Goal: Find specific page/section: Find specific page/section

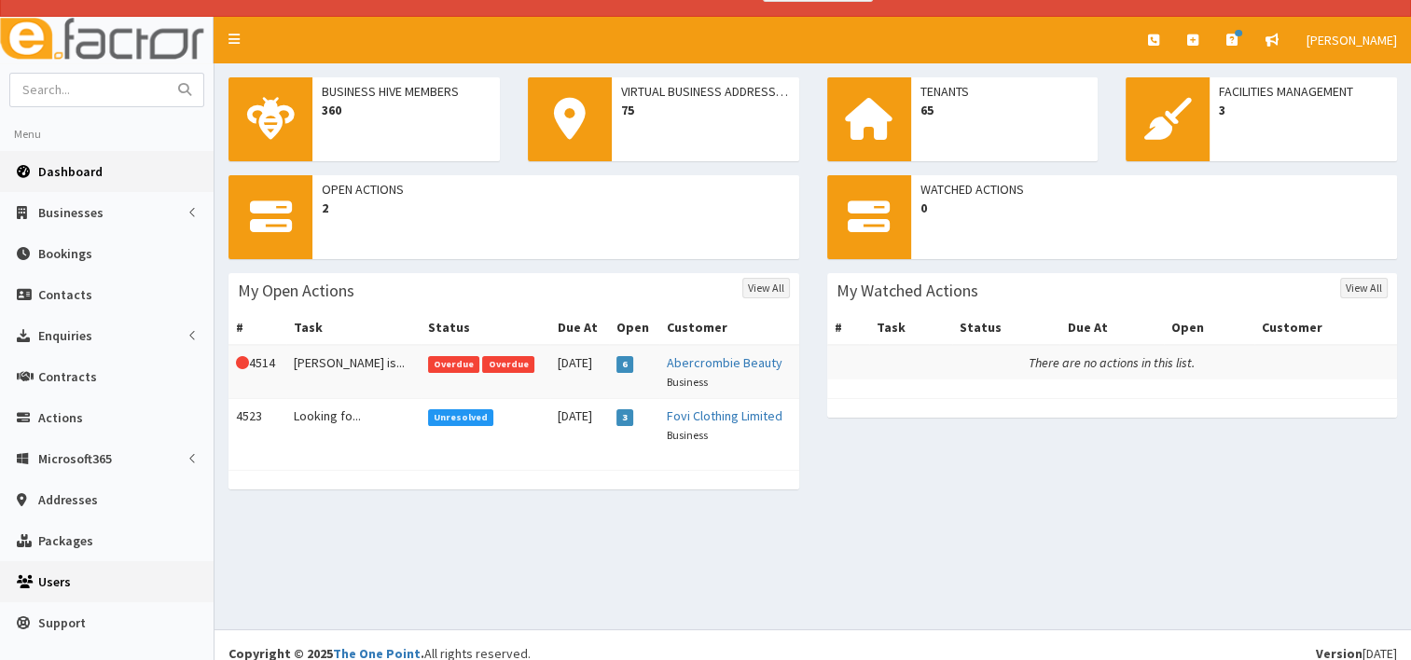
scroll to position [49, 0]
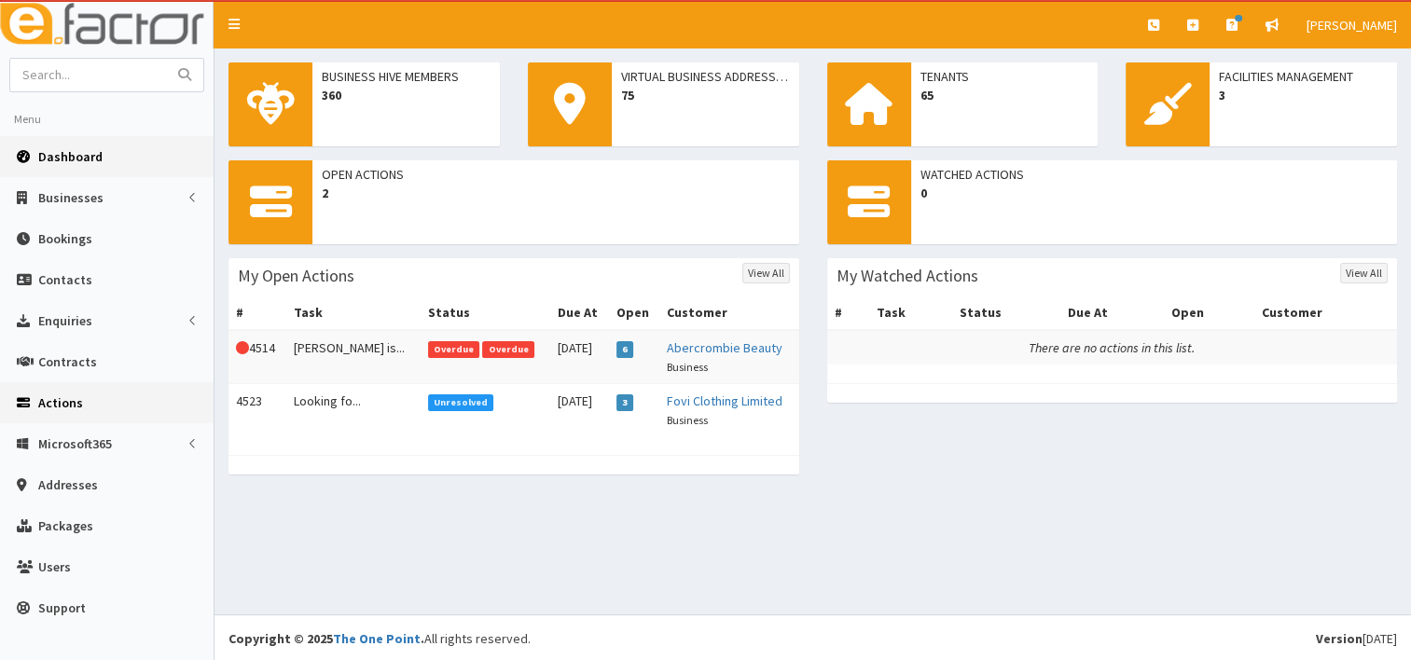
click at [69, 399] on span "Actions" at bounding box center [60, 402] width 45 height 17
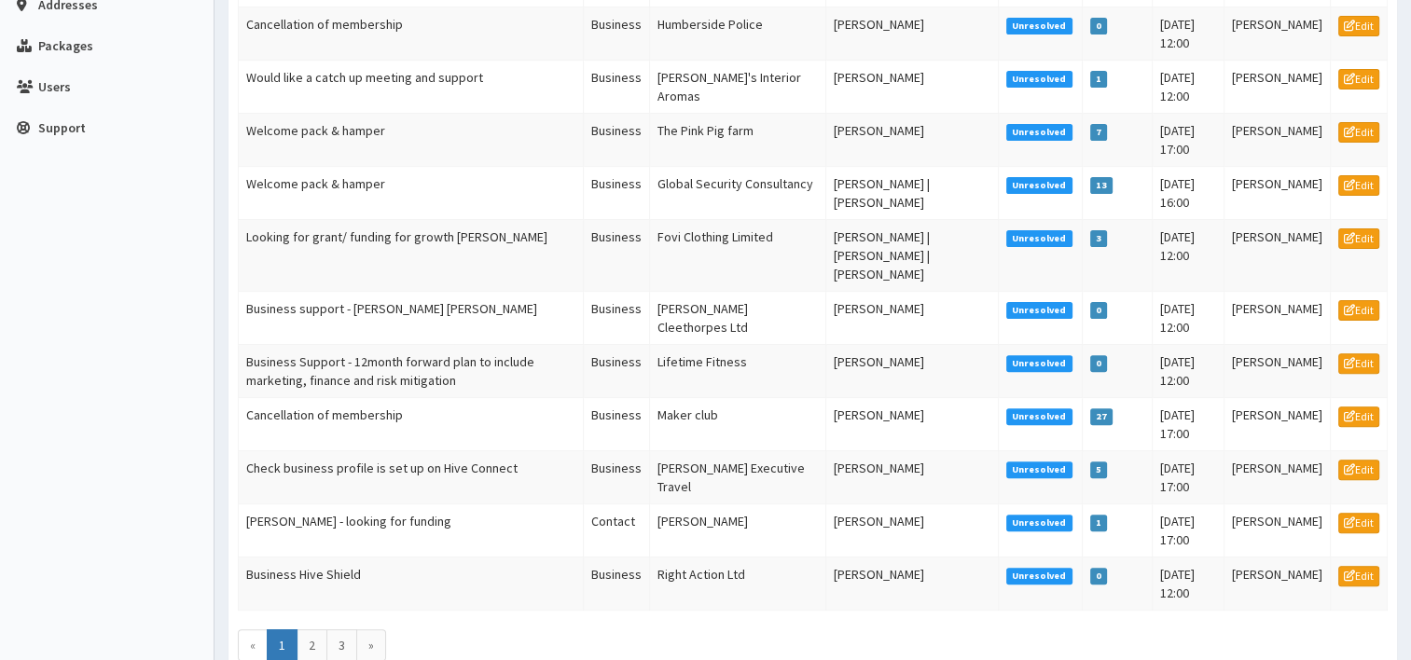
scroll to position [560, 0]
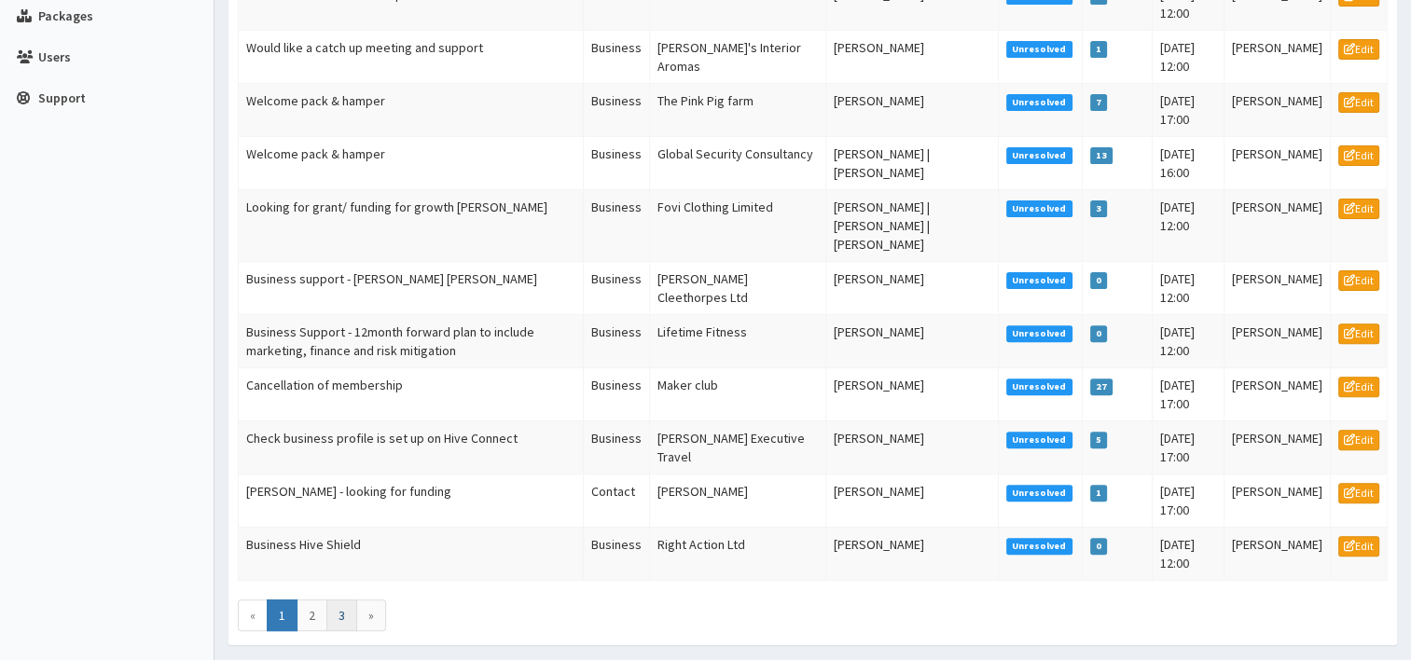
click at [340, 600] on link "3" at bounding box center [341, 616] width 31 height 32
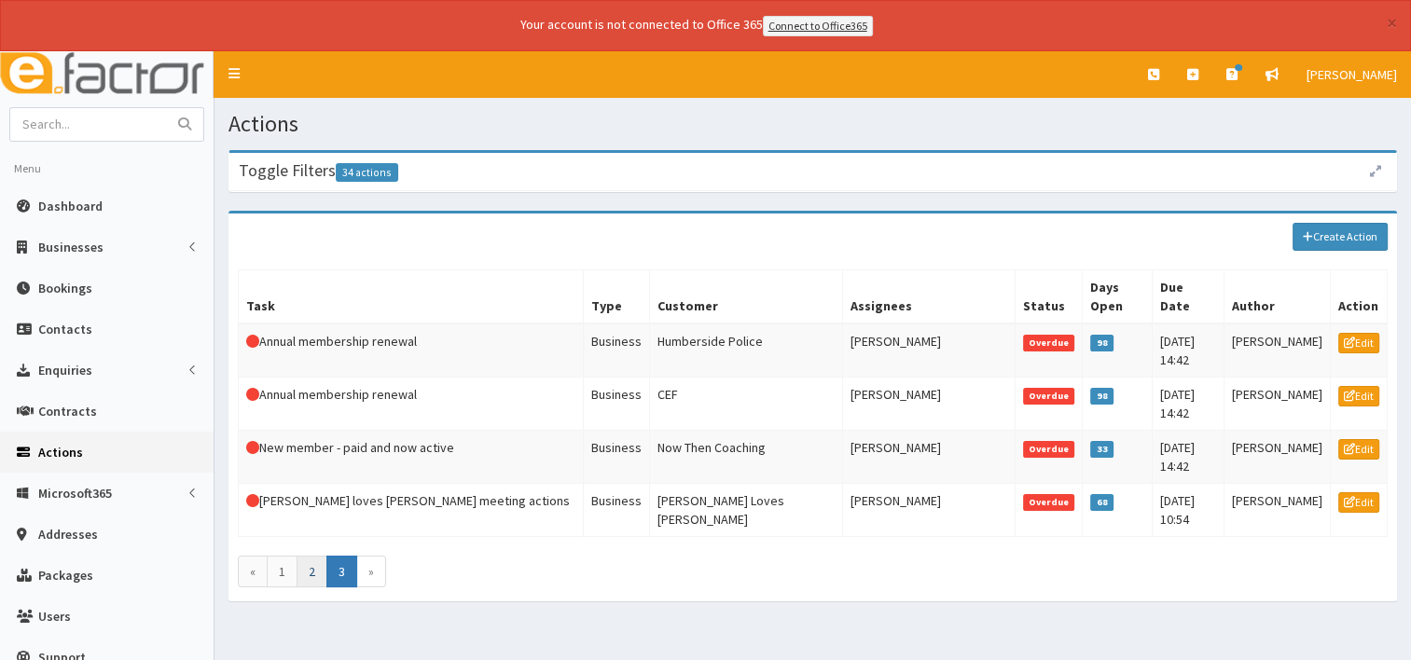
click at [311, 556] on link "2" at bounding box center [312, 572] width 31 height 32
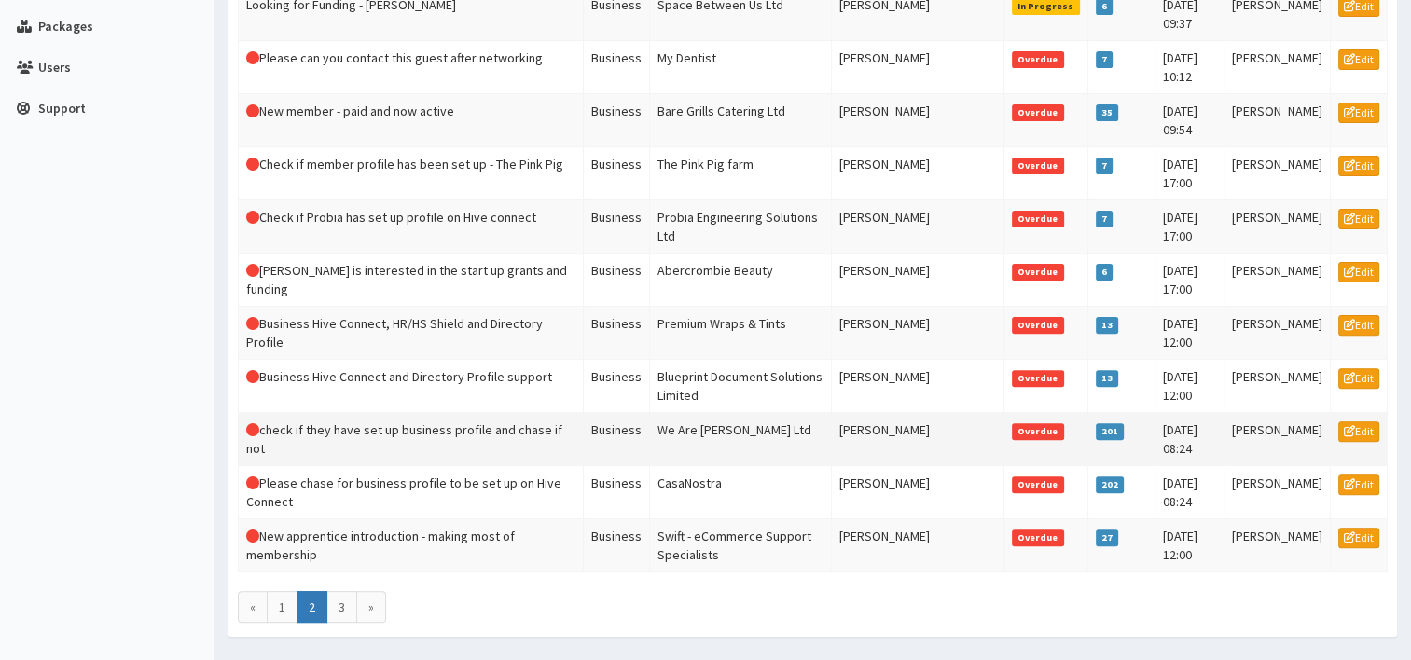
scroll to position [601, 0]
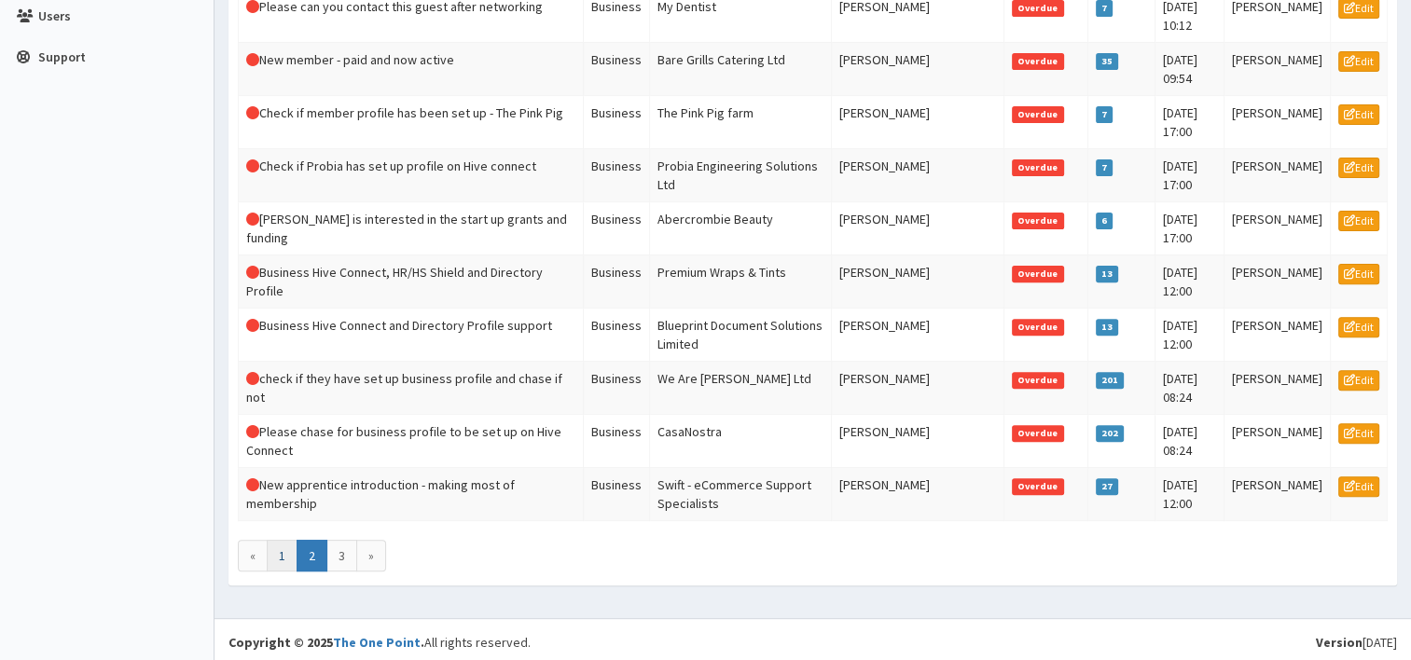
click at [291, 550] on link "1" at bounding box center [282, 556] width 31 height 32
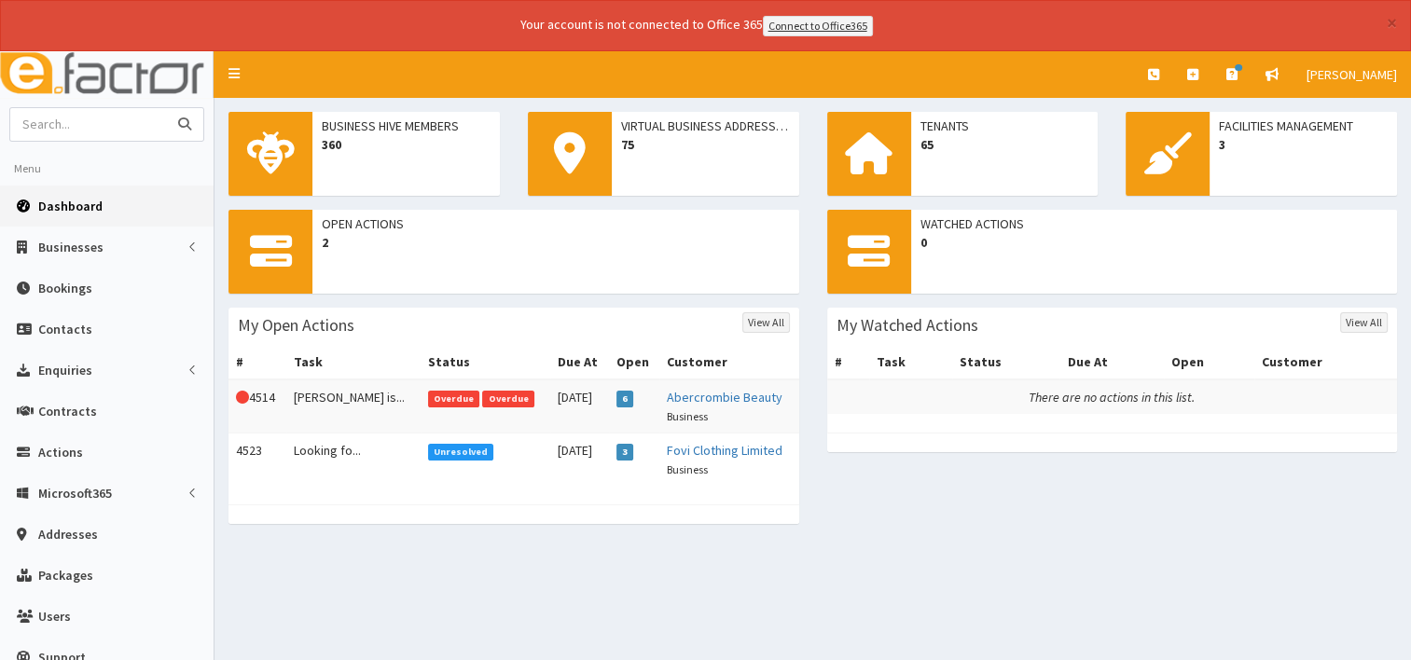
click at [96, 132] on input "text" at bounding box center [88, 124] width 157 height 33
type input "harpers auto"
click at [166, 108] on button "submit" at bounding box center [184, 124] width 37 height 33
